Goal: Information Seeking & Learning: Learn about a topic

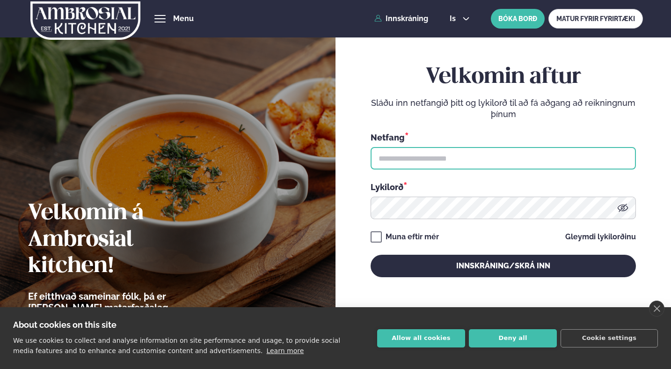
click at [456, 164] on input "text" at bounding box center [503, 158] width 265 height 22
type input "**********"
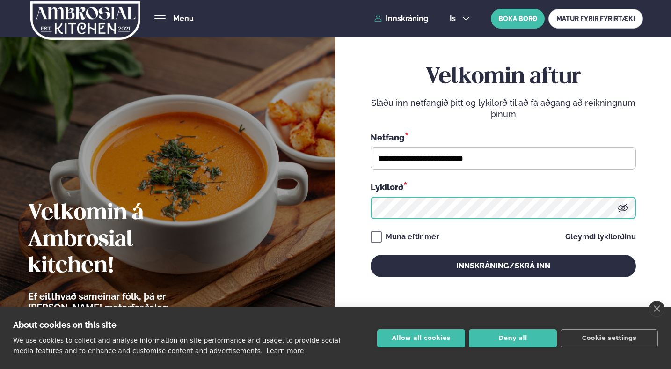
click at [371, 255] on button "Innskráning/Skrá inn" at bounding box center [503, 266] width 265 height 22
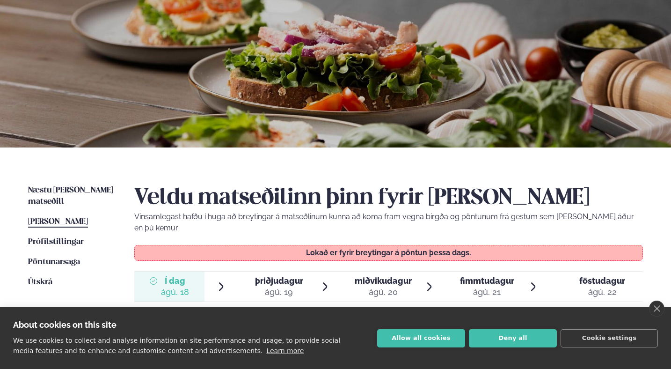
scroll to position [144, 0]
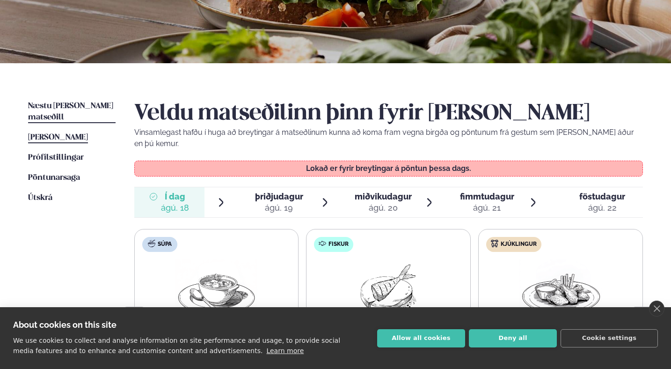
click at [69, 107] on span "Næstu [PERSON_NAME] matseðill" at bounding box center [70, 111] width 85 height 19
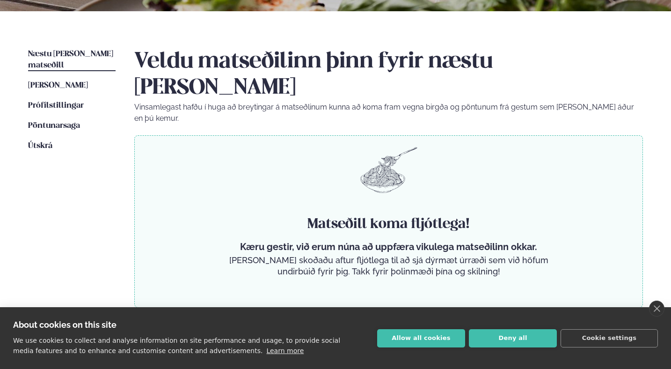
scroll to position [197, 0]
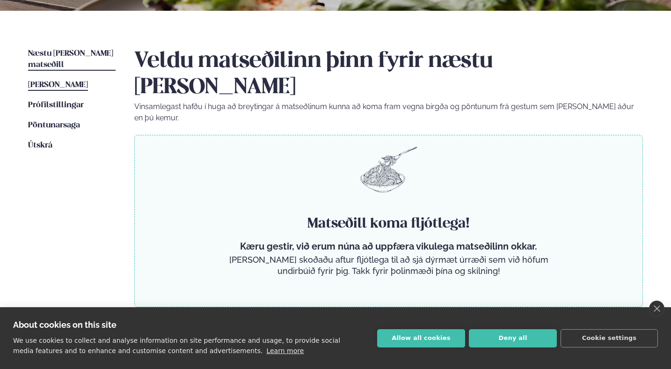
click at [78, 81] on span "[PERSON_NAME]" at bounding box center [58, 85] width 60 height 8
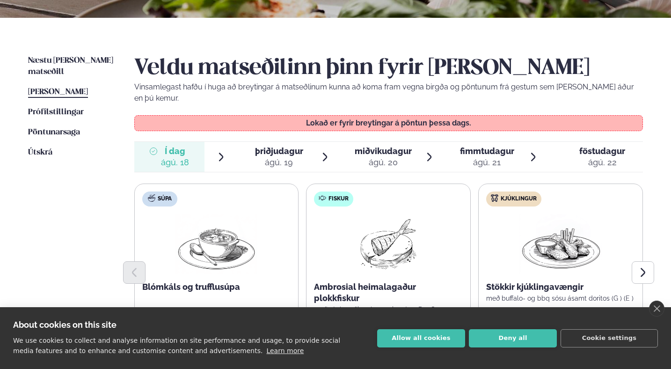
scroll to position [191, 0]
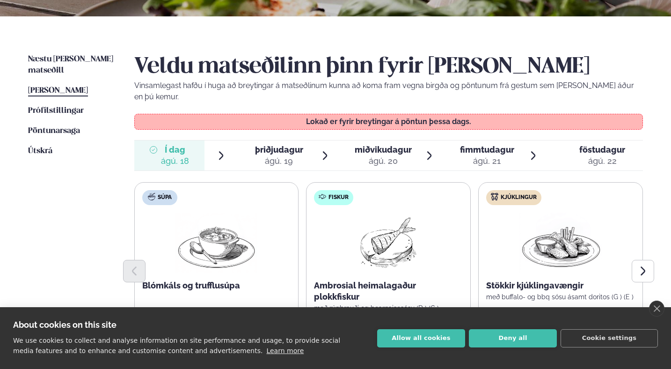
click at [393, 155] on div "ágú. 20" at bounding box center [383, 160] width 57 height 11
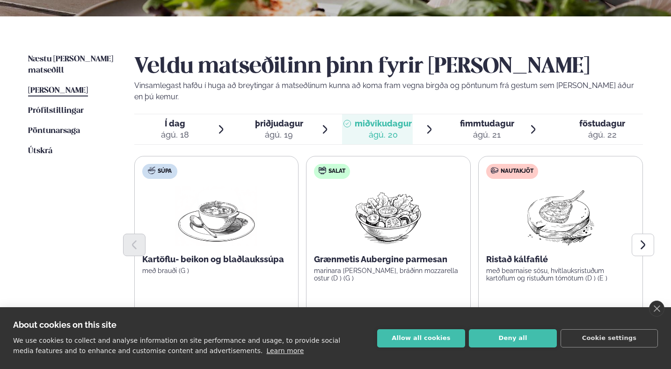
click at [490, 129] on div "ágú. 21" at bounding box center [487, 134] width 54 height 11
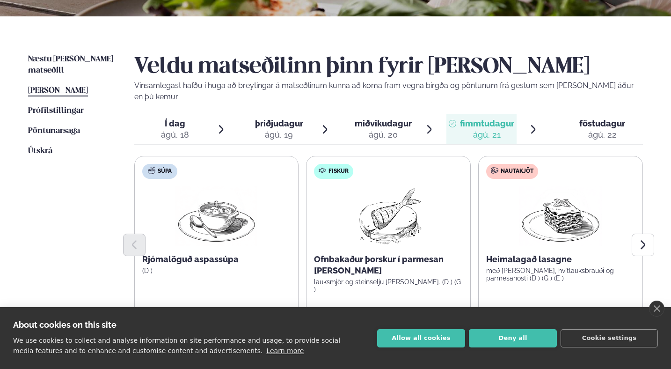
click at [583, 118] on span "föstudagur" at bounding box center [602, 123] width 46 height 10
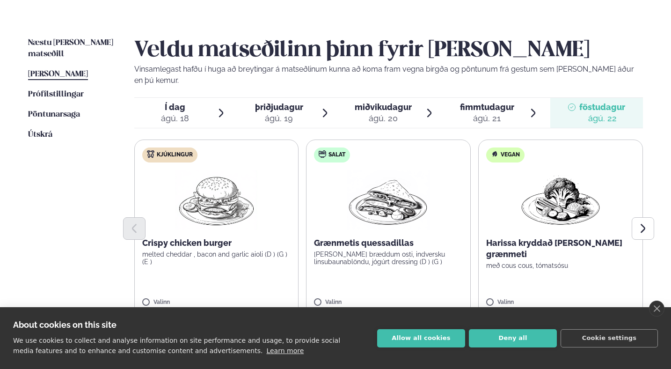
scroll to position [211, 0]
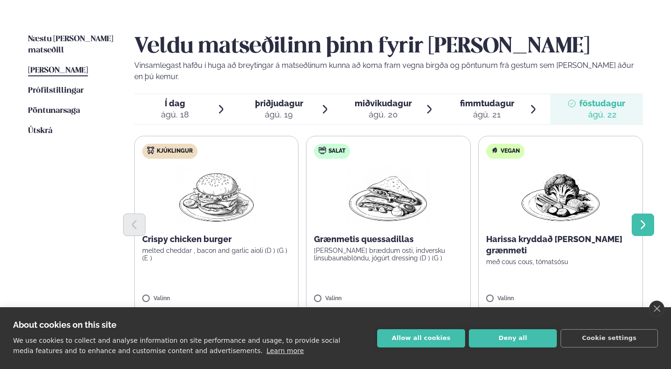
click at [639, 219] on icon "Next slide" at bounding box center [642, 224] width 11 height 11
